Goal: Download file/media

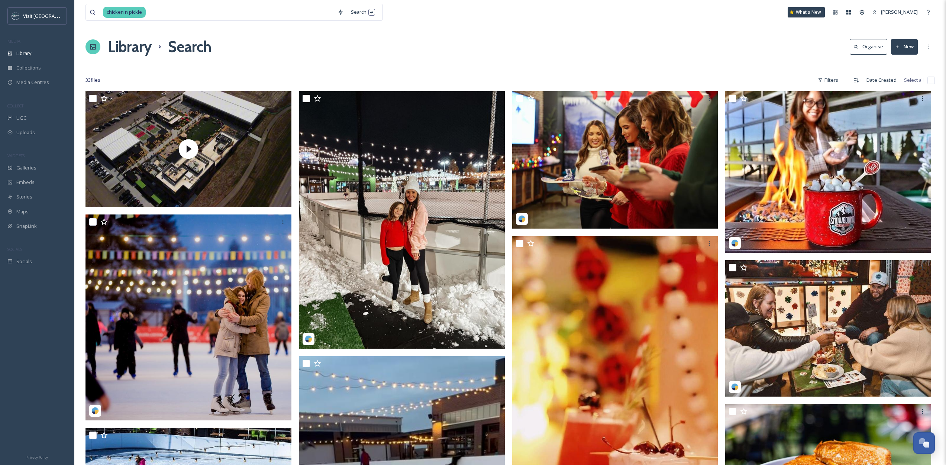
scroll to position [1201, 0]
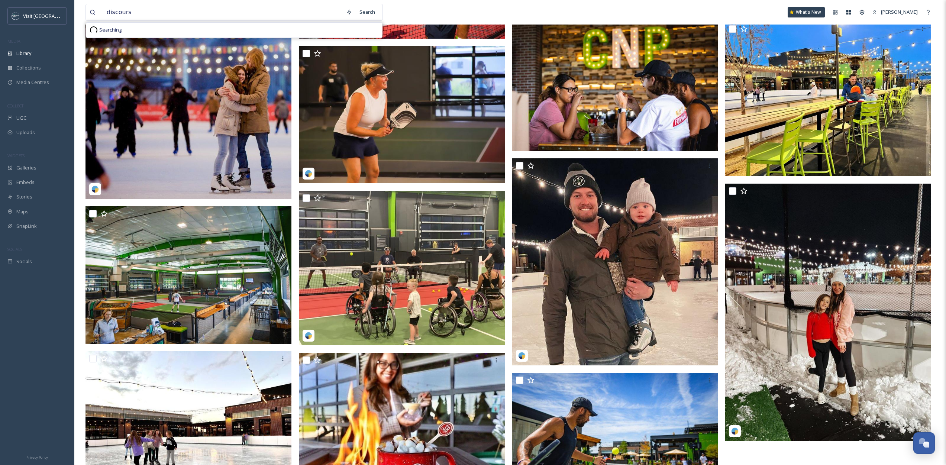
type input "discourse"
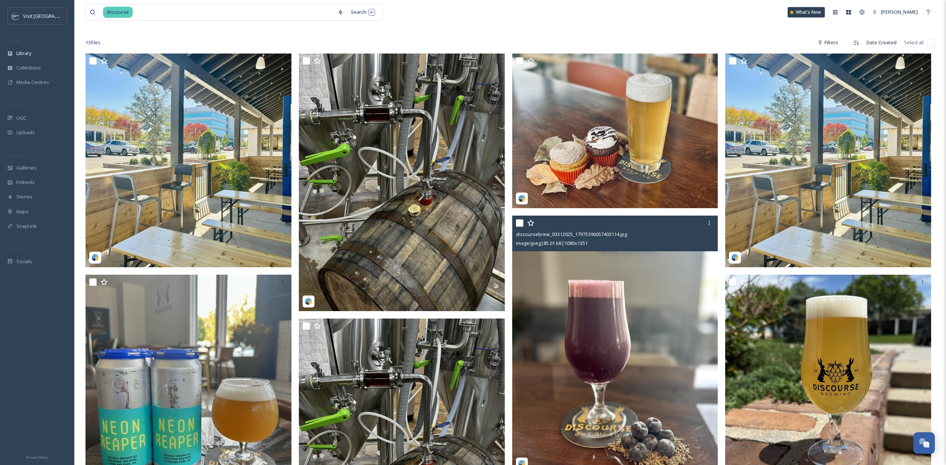
scroll to position [88, 0]
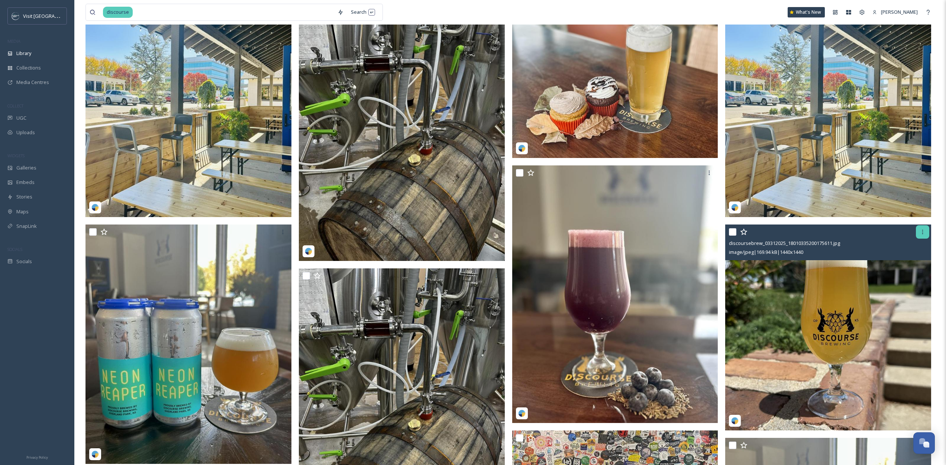
click at [920, 234] on icon at bounding box center [922, 232] width 6 height 6
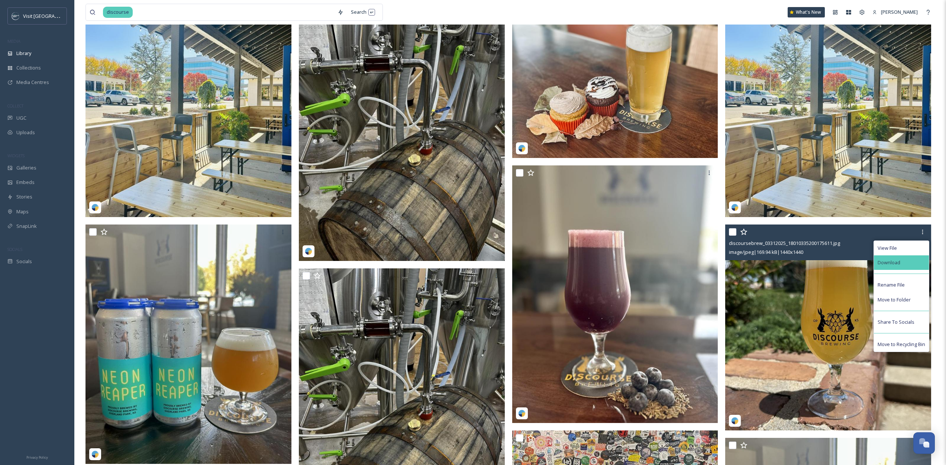
click at [892, 268] on div "Download" at bounding box center [901, 262] width 55 height 14
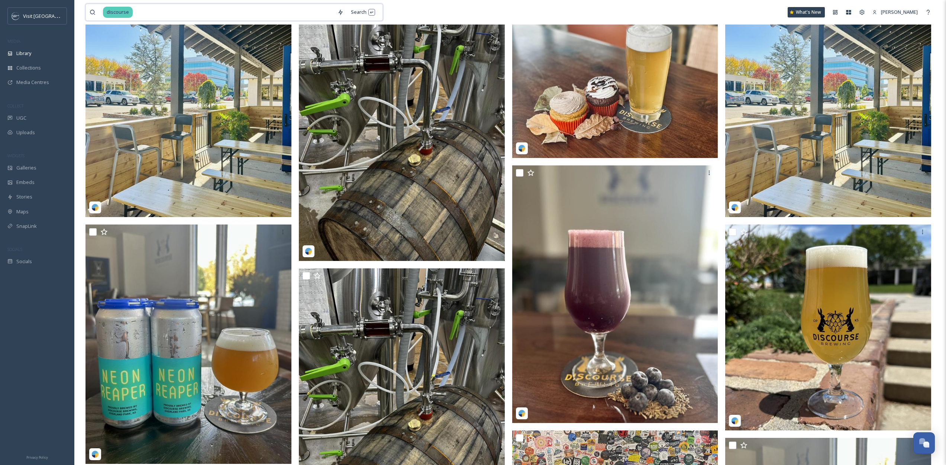
click at [163, 13] on input at bounding box center [233, 12] width 200 height 16
type input "d"
type input "n"
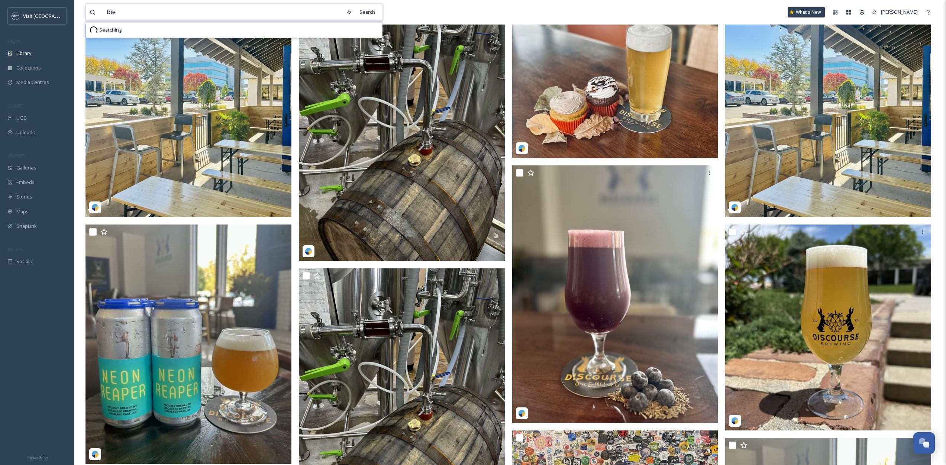
type input "bier"
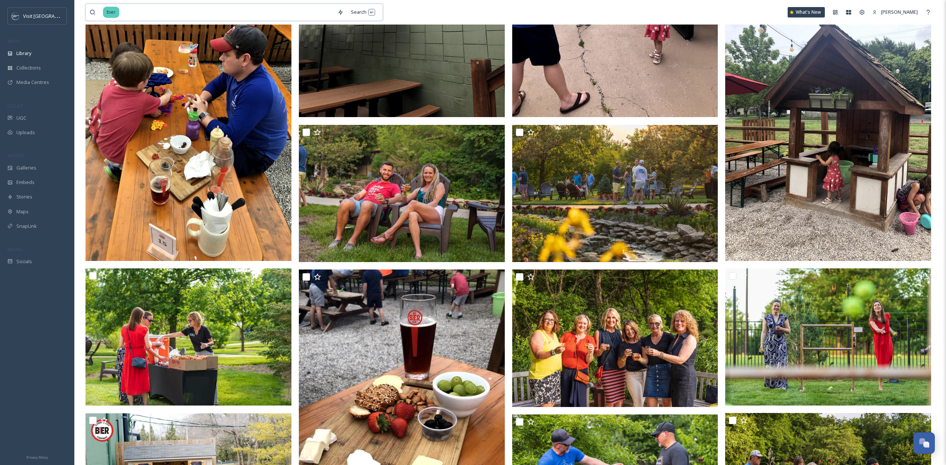
scroll to position [571, 0]
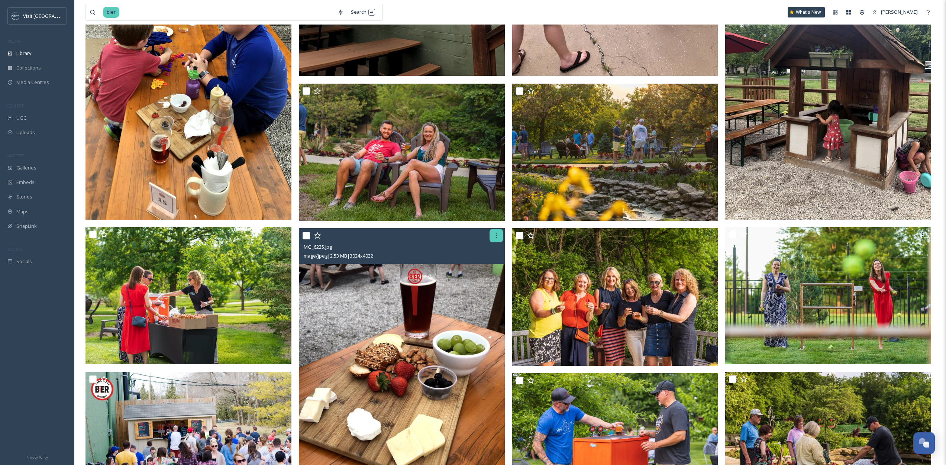
click at [497, 237] on icon at bounding box center [496, 236] width 6 height 6
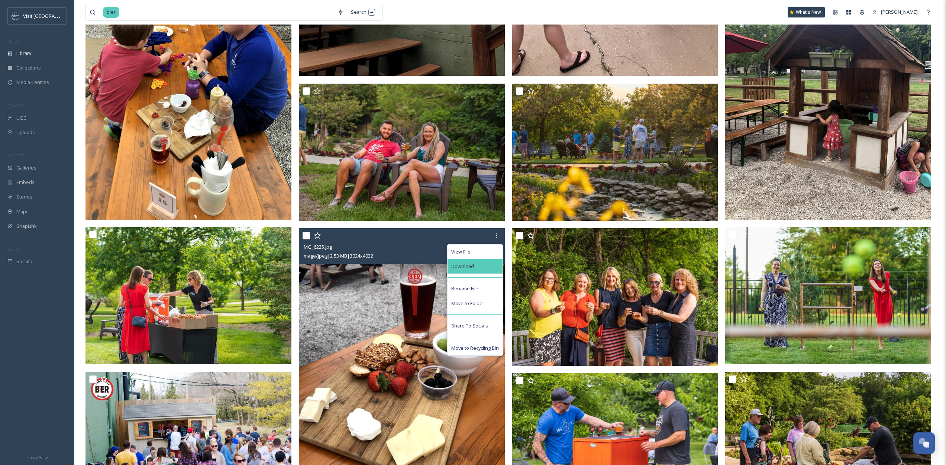
click at [493, 269] on div "Download" at bounding box center [474, 266] width 55 height 14
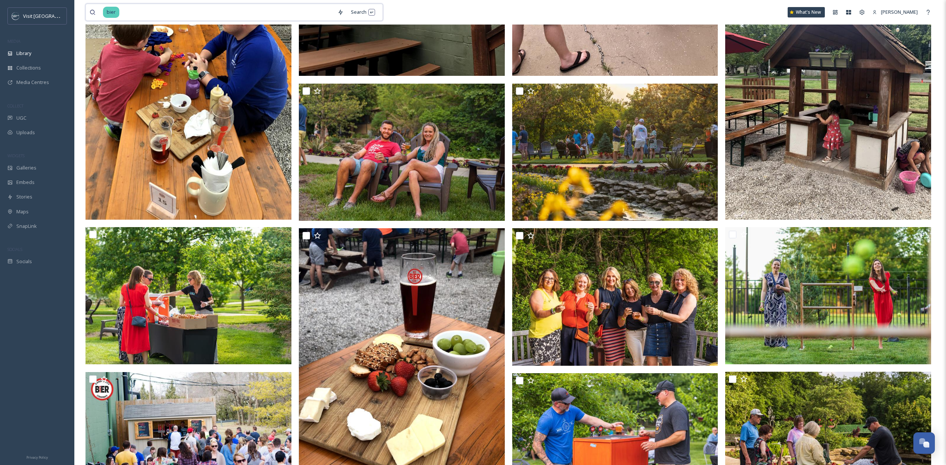
click at [127, 15] on input at bounding box center [227, 12] width 214 height 16
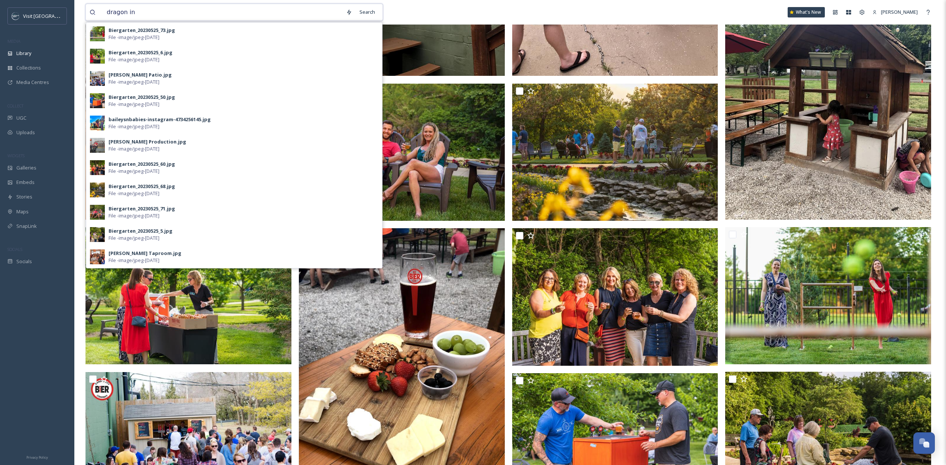
type input "dragon inn"
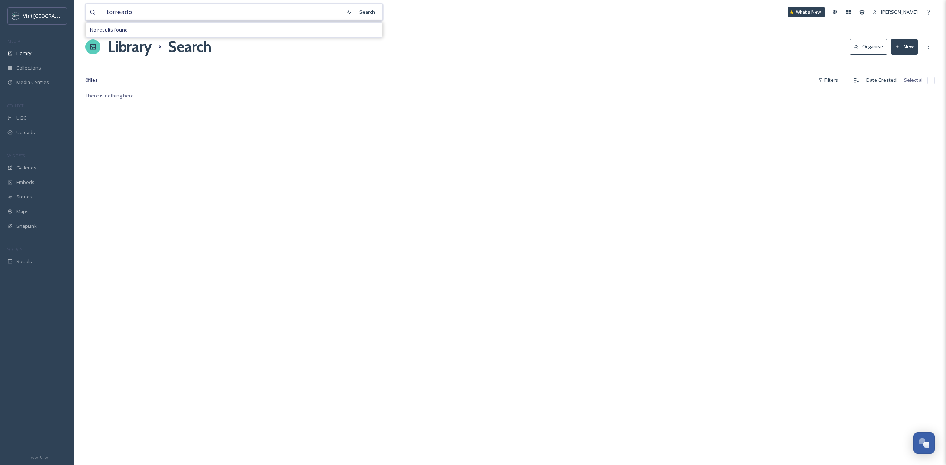
type input "torreador"
type input "pink"
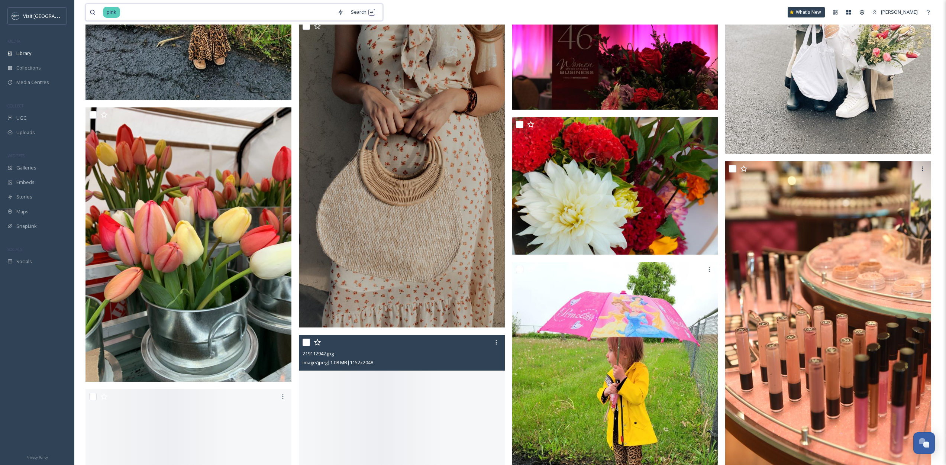
scroll to position [1860, 0]
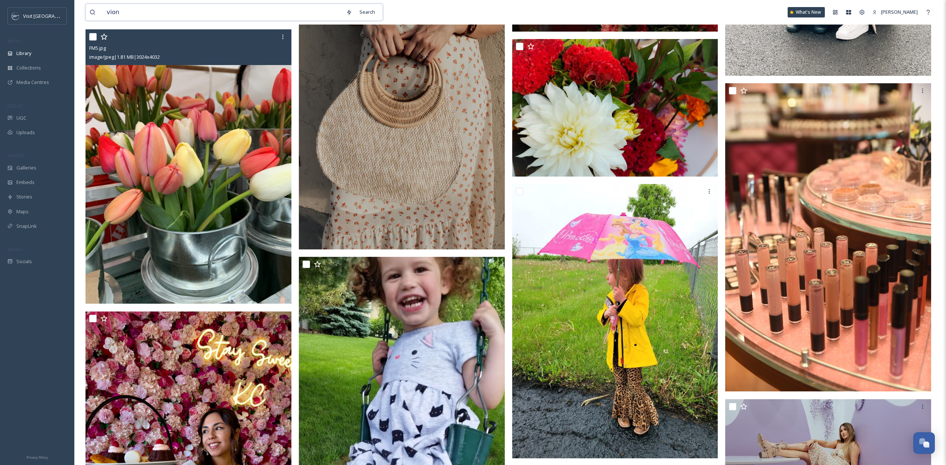
type input "[PERSON_NAME]"
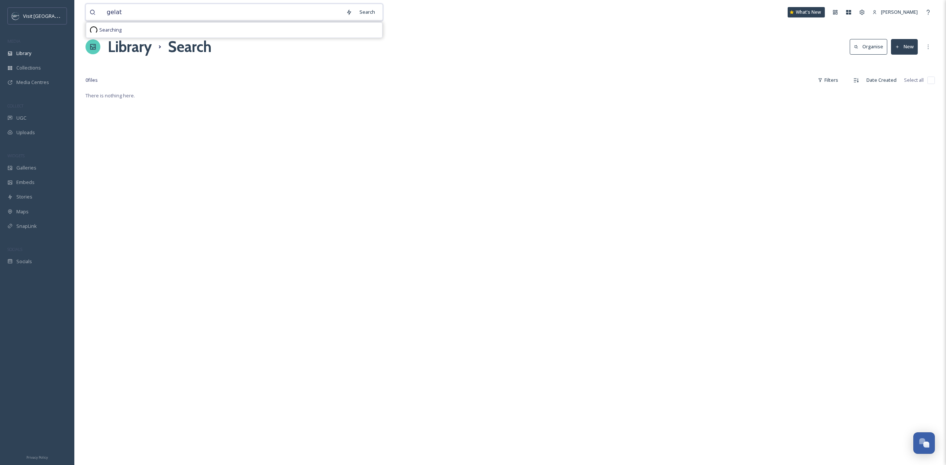
type input "gelato"
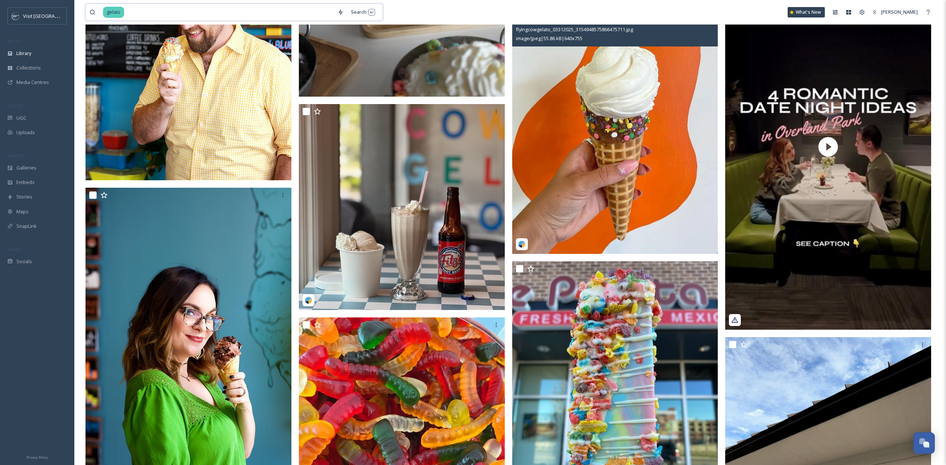
scroll to position [1756, 0]
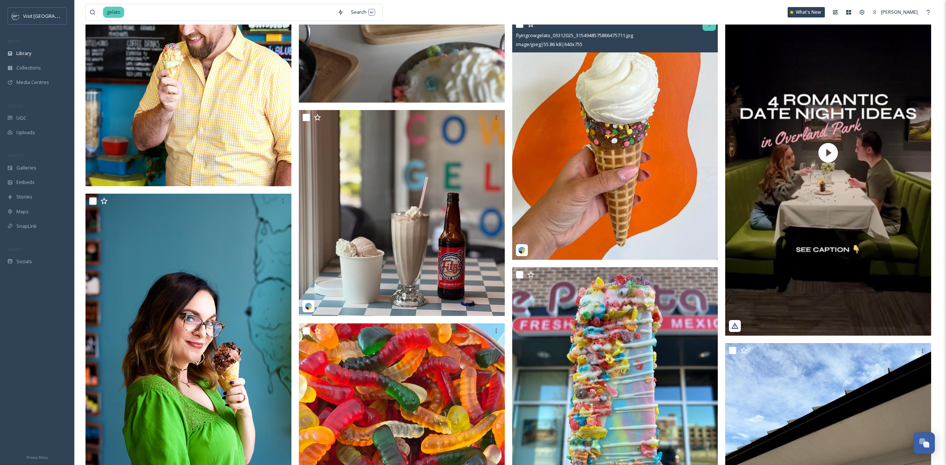
click at [709, 28] on div at bounding box center [708, 23] width 13 height 13
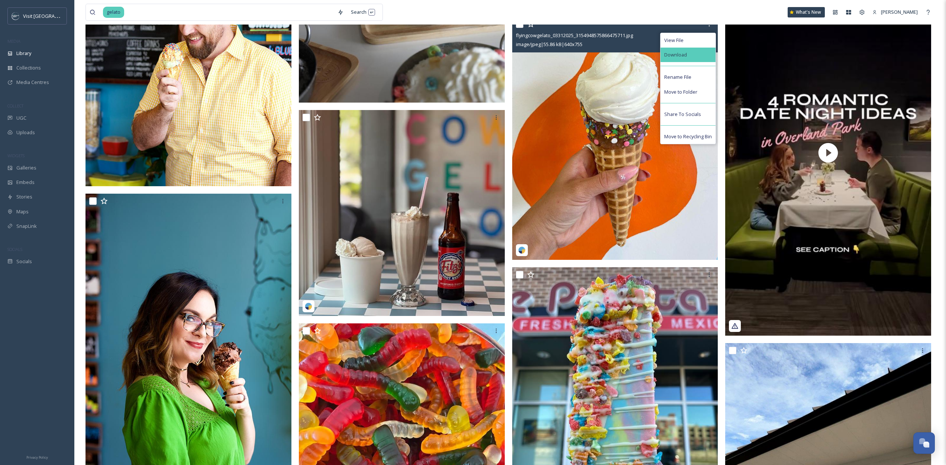
click at [686, 61] on div "Download" at bounding box center [687, 55] width 55 height 14
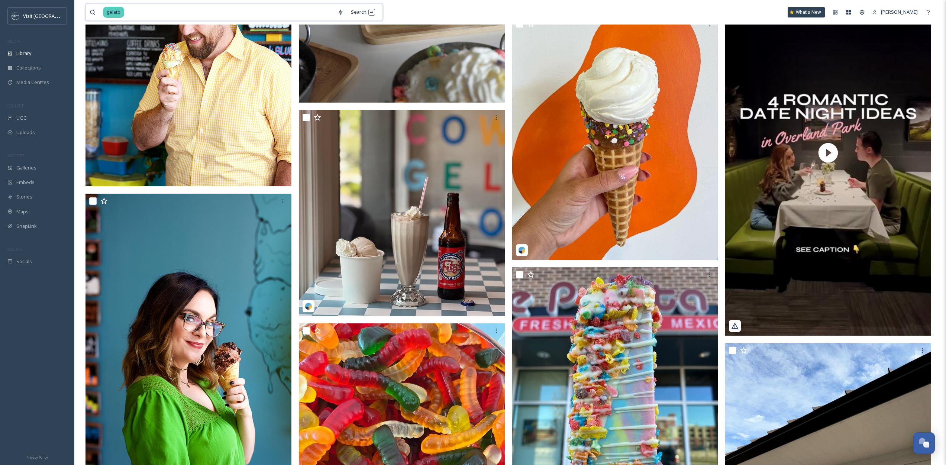
click at [176, 15] on input at bounding box center [229, 12] width 209 height 16
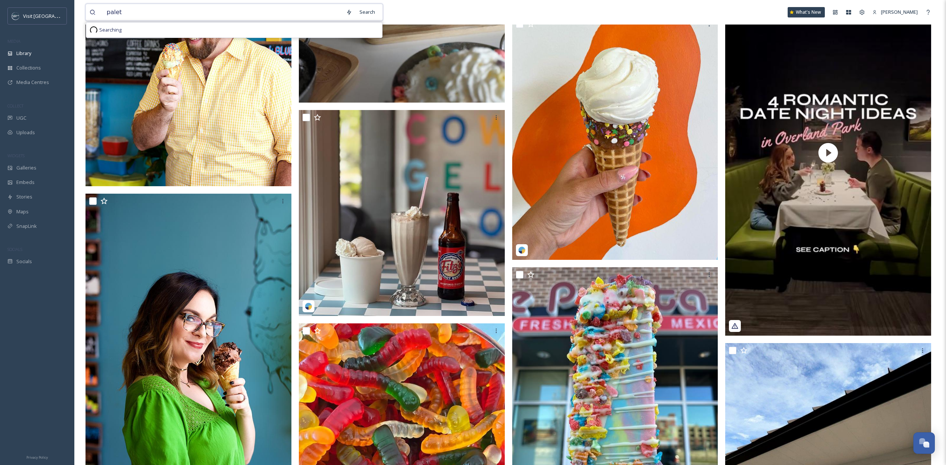
type input "paleta"
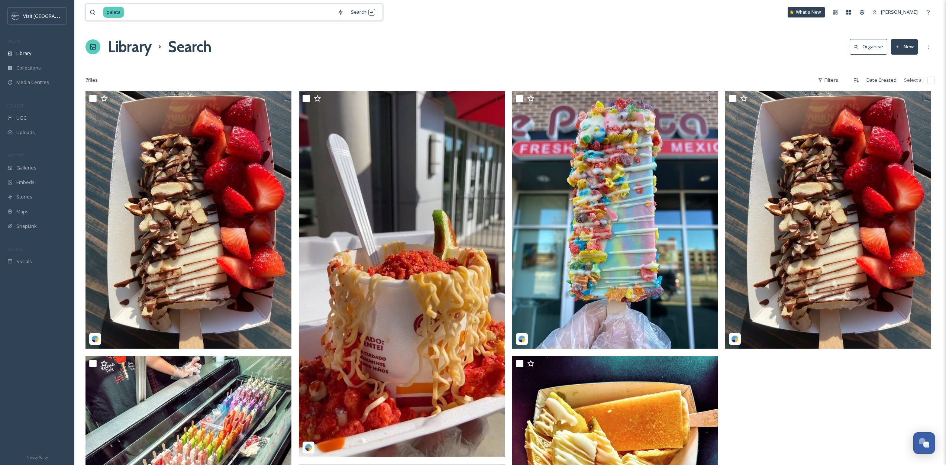
scroll to position [16, 0]
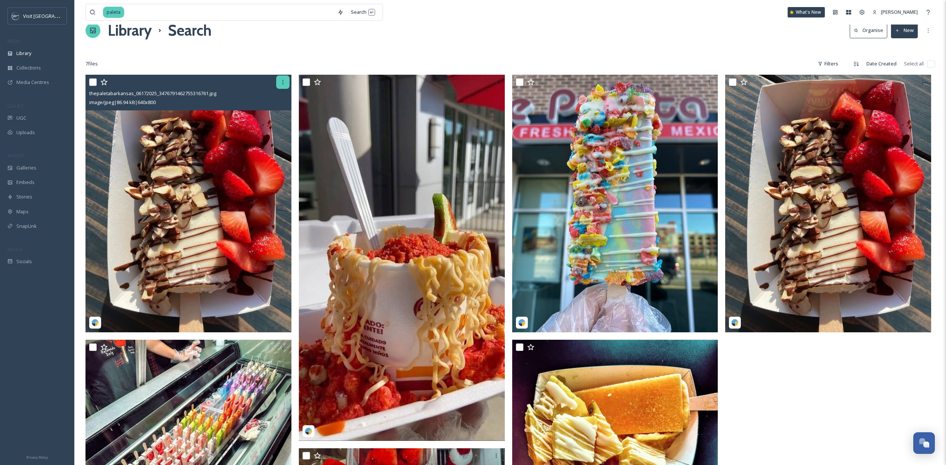
click at [286, 75] on div at bounding box center [282, 81] width 13 height 13
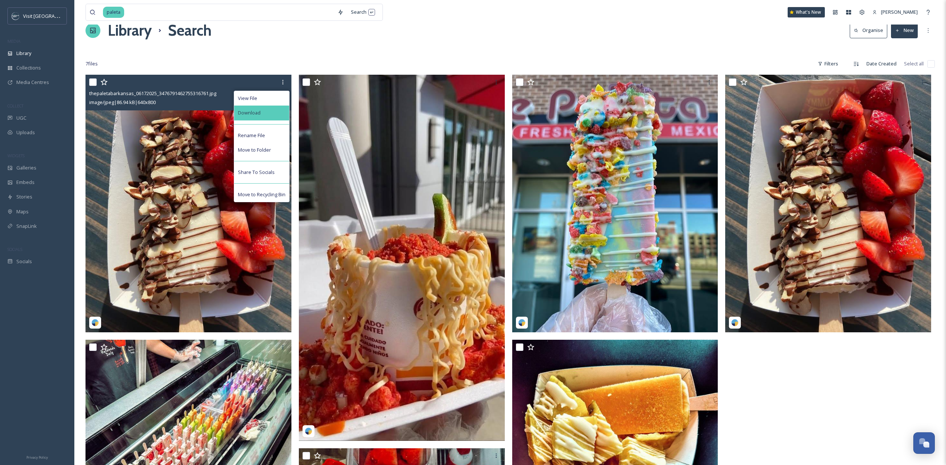
click at [273, 117] on div "Download" at bounding box center [261, 113] width 55 height 14
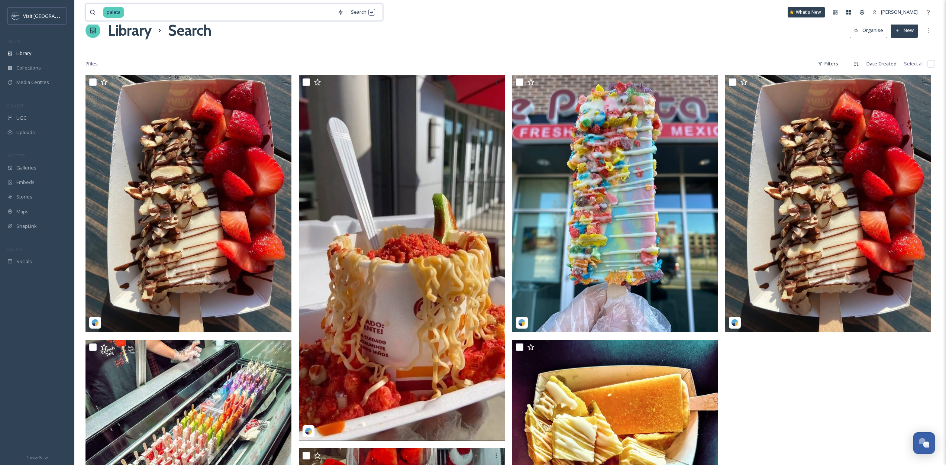
click at [197, 7] on input at bounding box center [229, 12] width 209 height 16
type input "o"
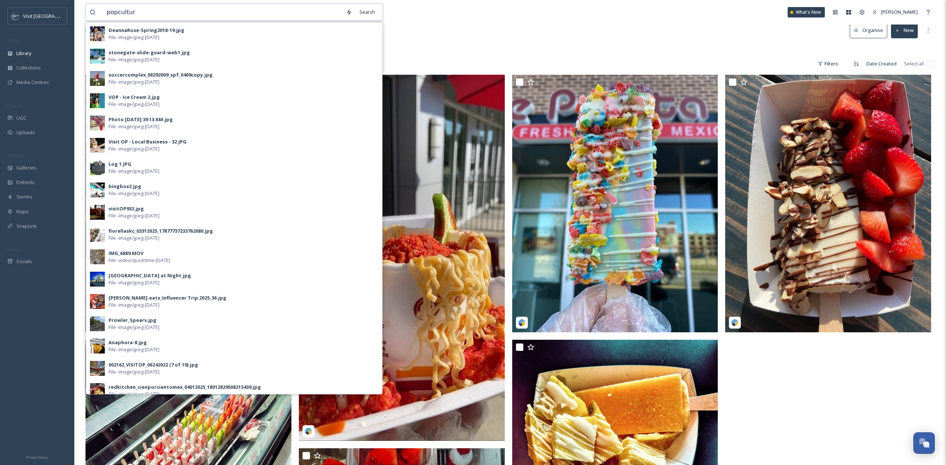
type input "popculture"
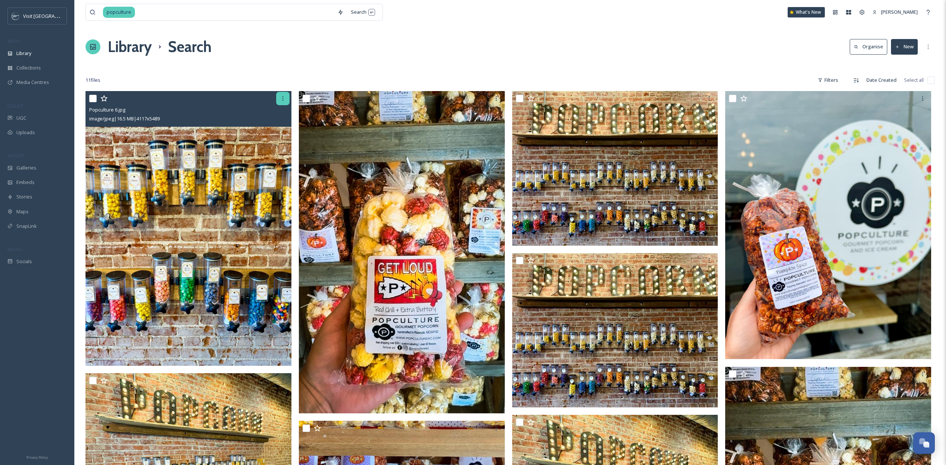
click at [280, 100] on icon at bounding box center [283, 98] width 6 height 6
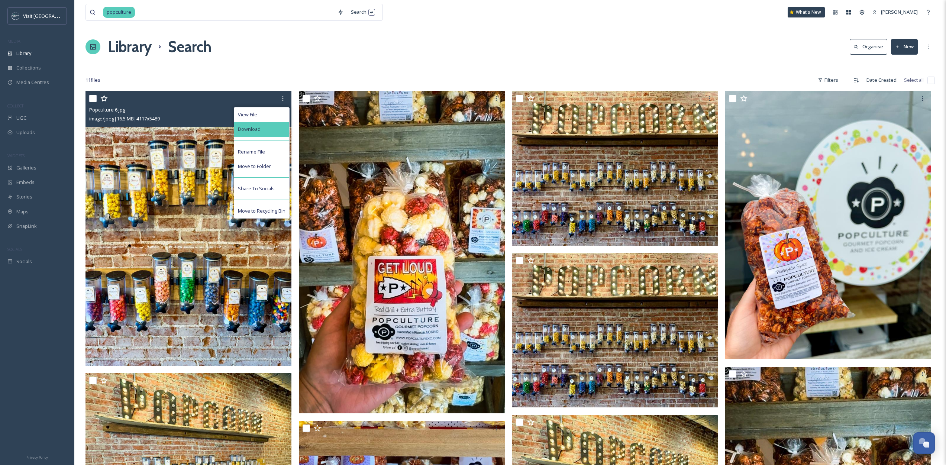
click at [264, 126] on div "Download" at bounding box center [261, 129] width 55 height 14
